Goal: Transaction & Acquisition: Purchase product/service

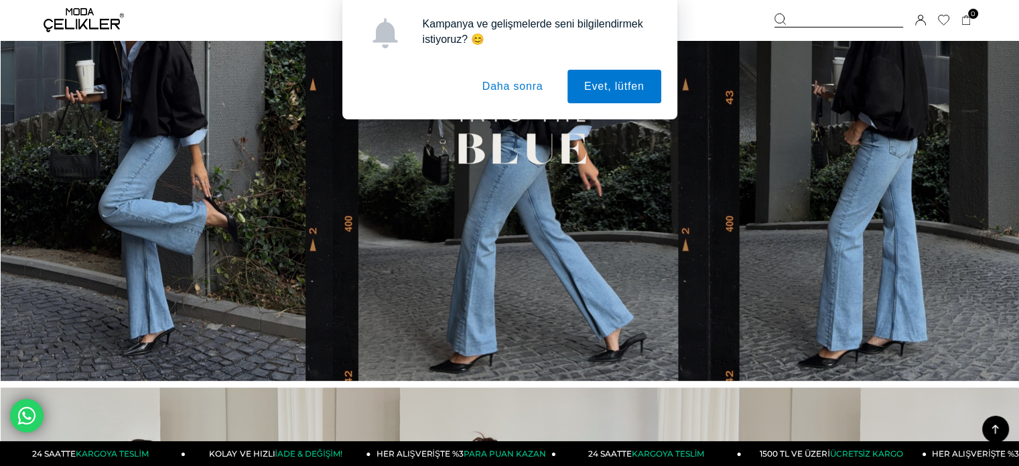
scroll to position [603, 0]
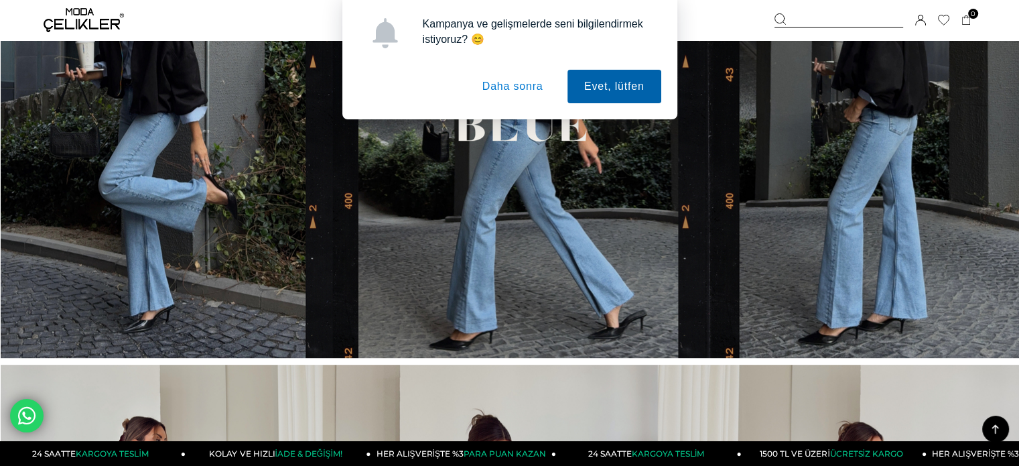
click at [628, 92] on button "Evet, lütfen" at bounding box center [614, 86] width 94 height 33
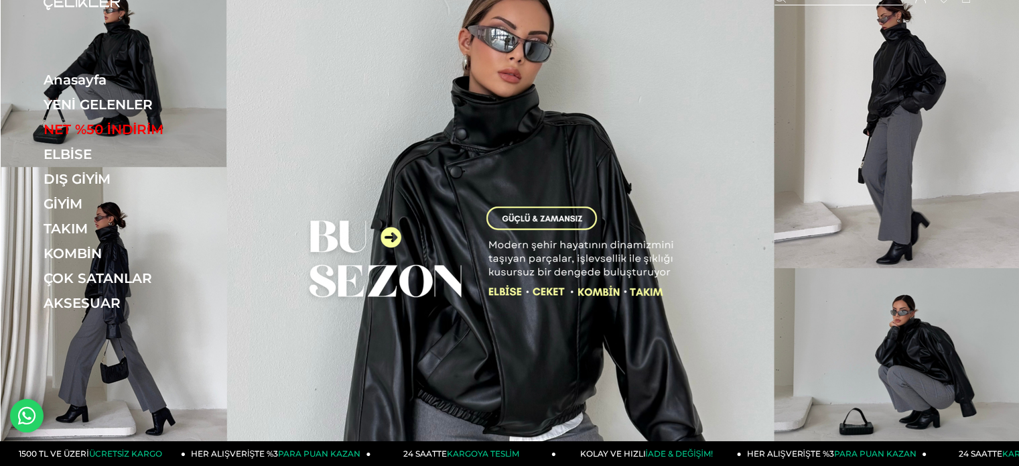
scroll to position [0, 0]
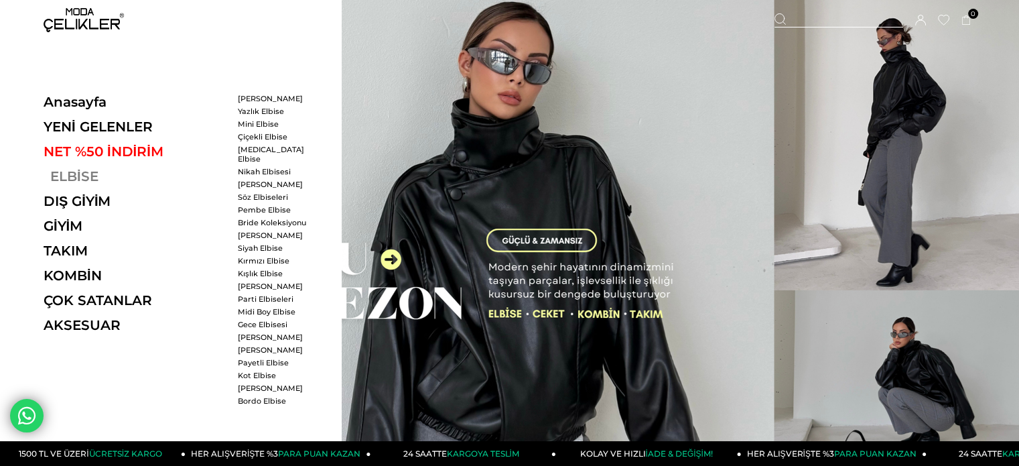
click at [75, 174] on link "ELBİSE" at bounding box center [136, 176] width 184 height 16
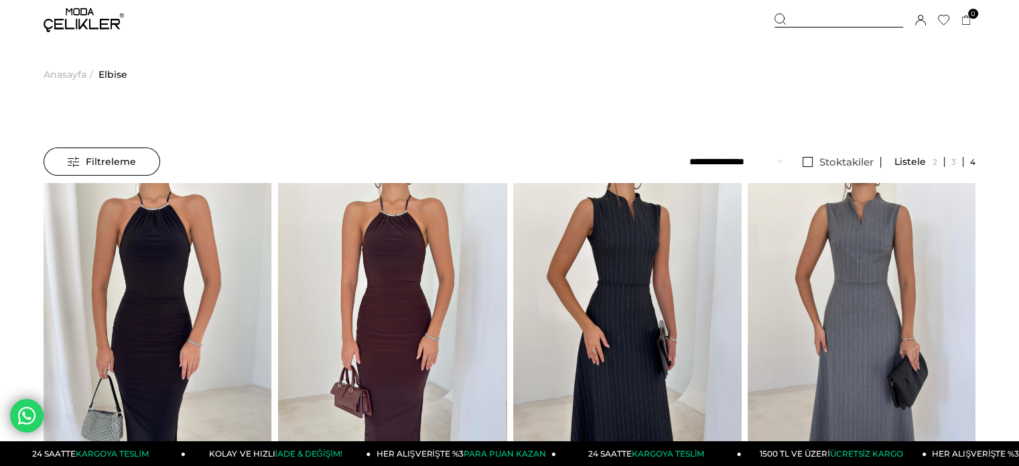
click at [68, 73] on span "Anasayfa" at bounding box center [65, 74] width 43 height 68
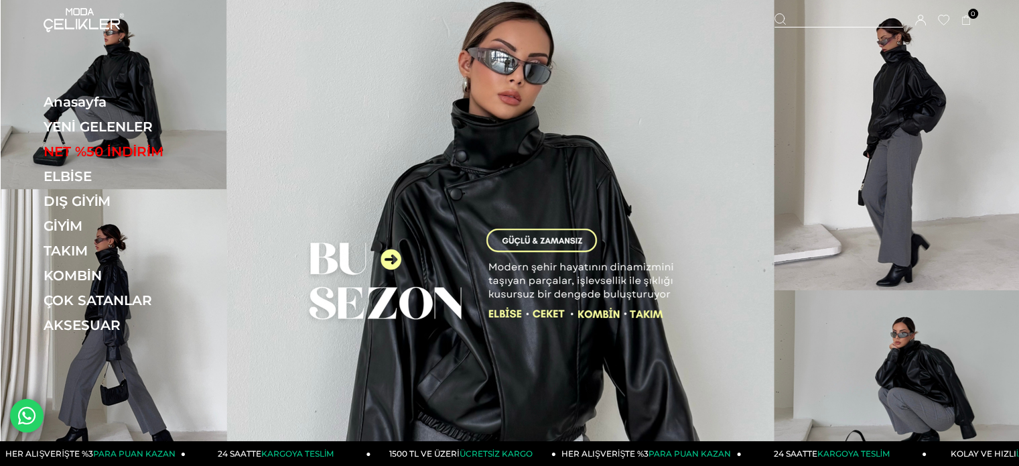
click at [797, 21] on div at bounding box center [838, 20] width 129 height 14
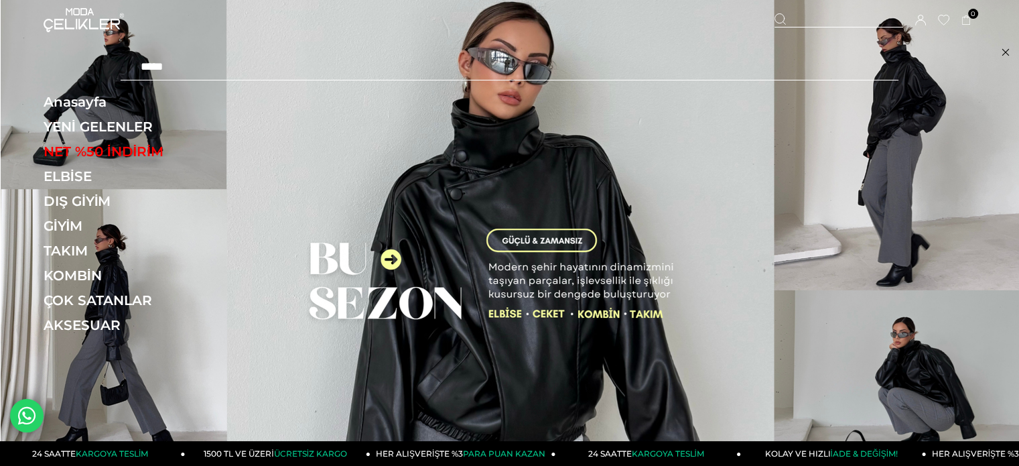
type input "*****"
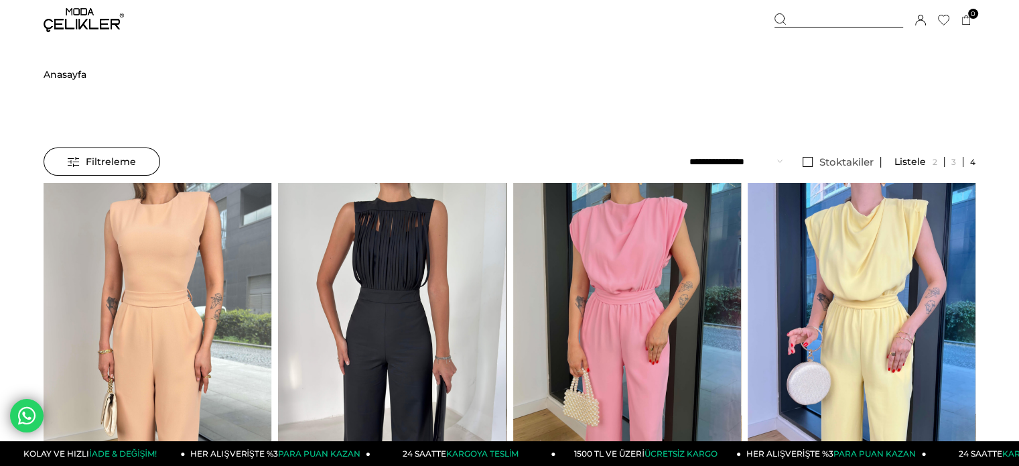
click at [86, 23] on img at bounding box center [84, 20] width 80 height 24
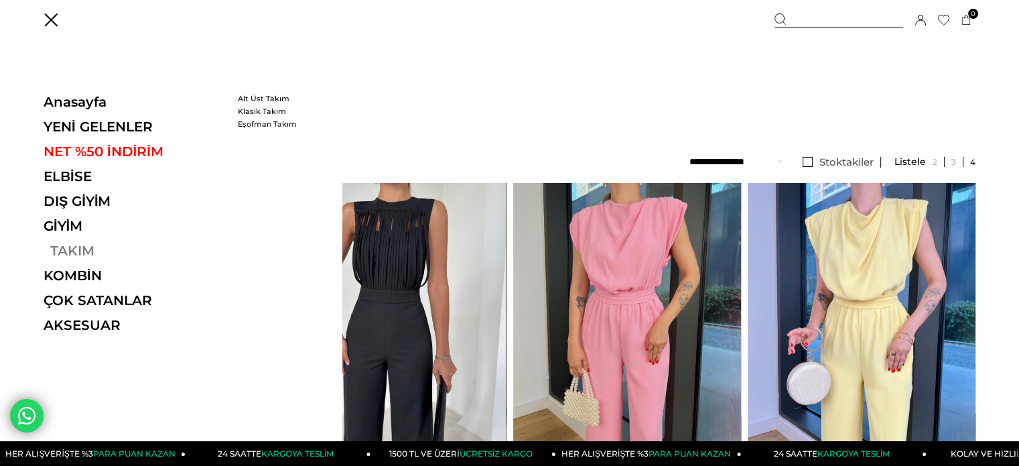
click at [83, 249] on link "TAKIM" at bounding box center [136, 251] width 184 height 16
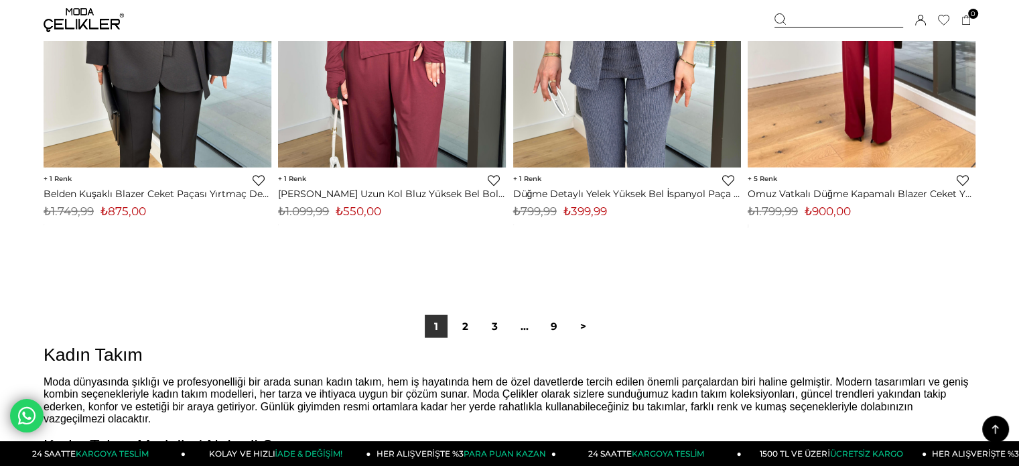
scroll to position [8375, 0]
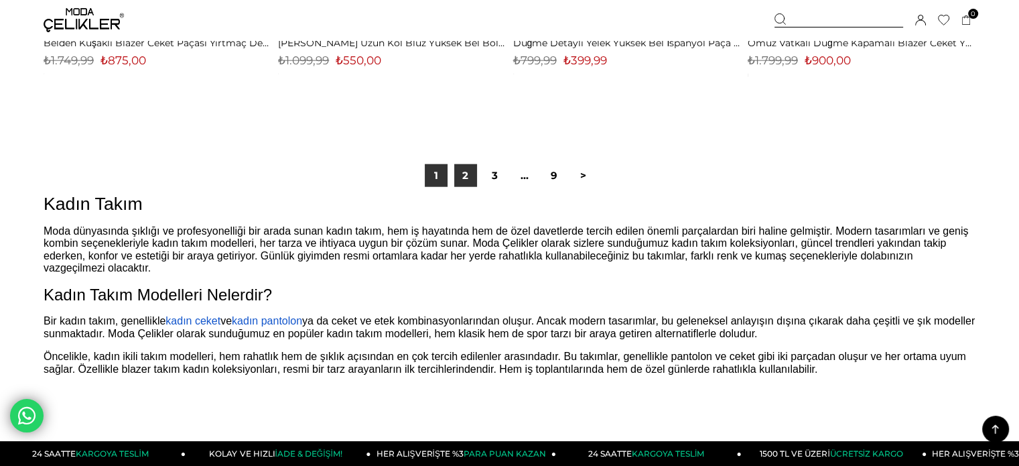
click at [462, 180] on link "2" at bounding box center [465, 175] width 23 height 23
